Goal: Information Seeking & Learning: Learn about a topic

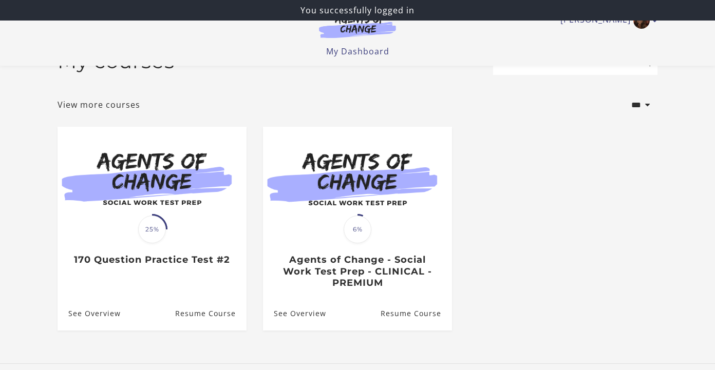
scroll to position [41, 0]
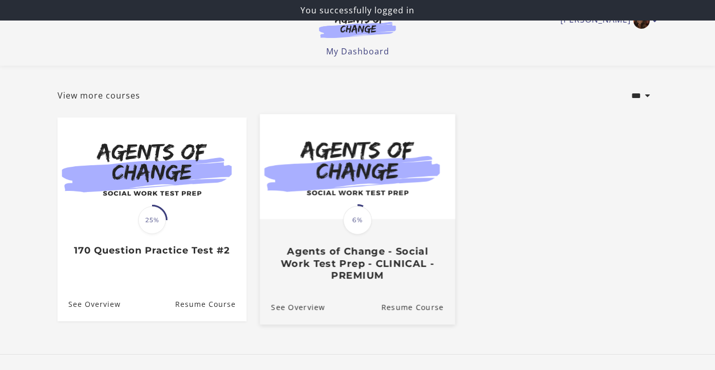
click at [360, 221] on span "6%" at bounding box center [357, 220] width 29 height 29
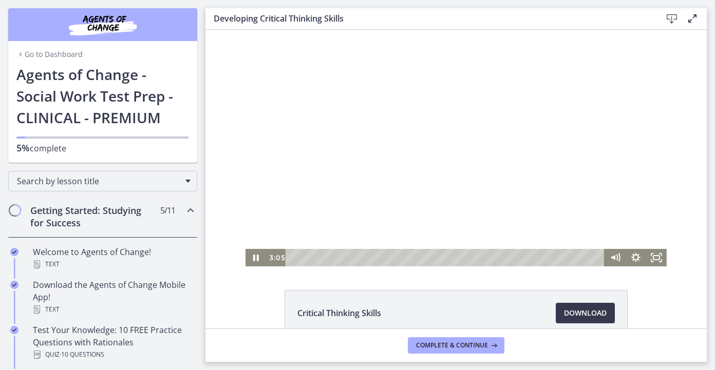
click at [380, 115] on div at bounding box center [455, 148] width 421 height 237
